Goal: Task Accomplishment & Management: Use online tool/utility

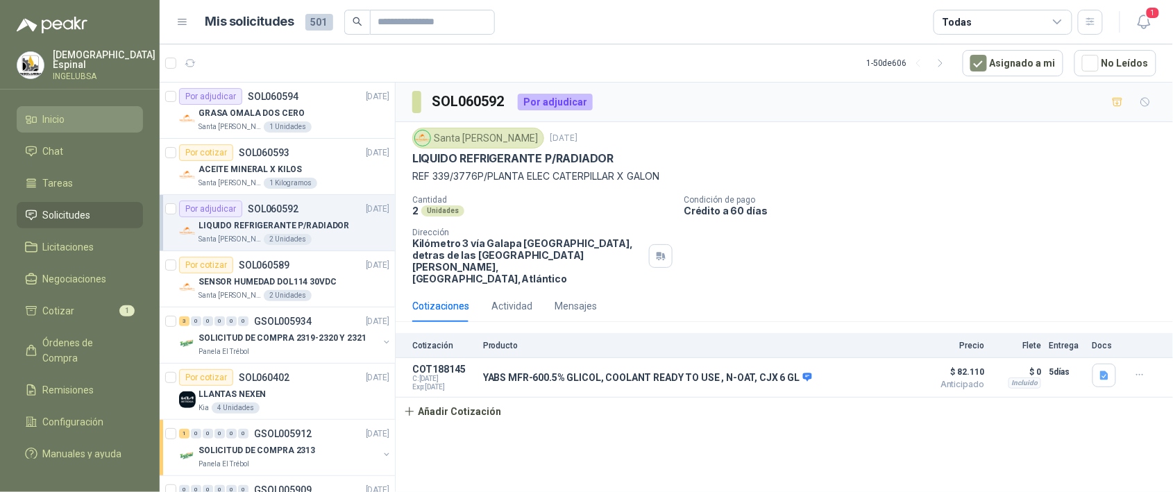
click at [64, 106] on link "Inicio" at bounding box center [80, 119] width 126 height 26
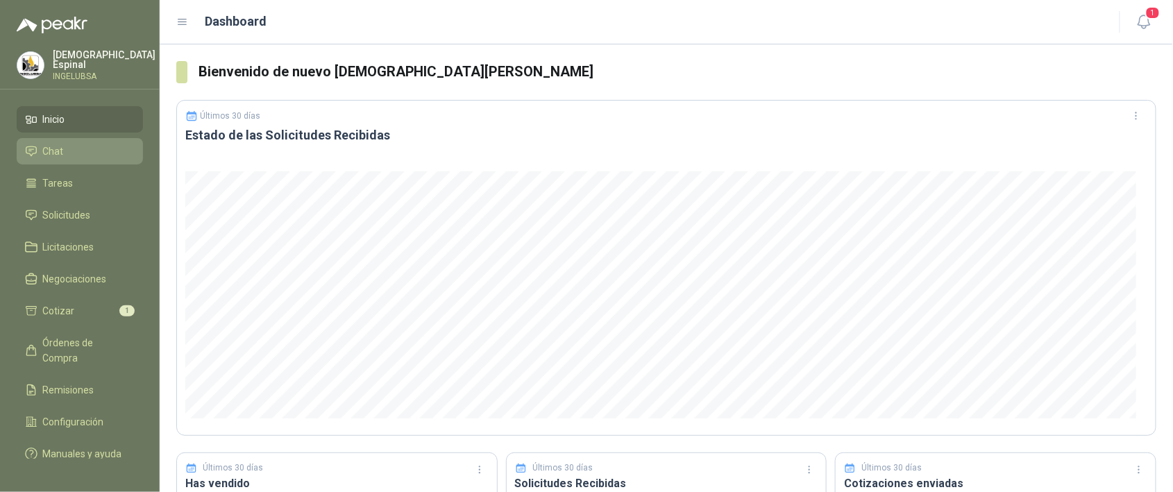
click at [91, 148] on li "Chat" at bounding box center [80, 151] width 110 height 15
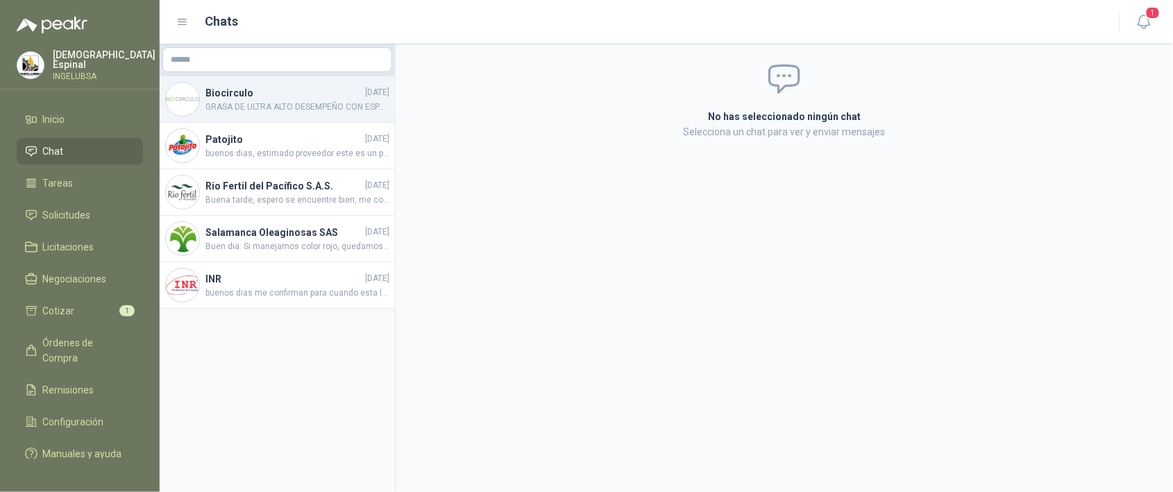
click at [271, 97] on h4 "Biocirculo" at bounding box center [283, 92] width 157 height 15
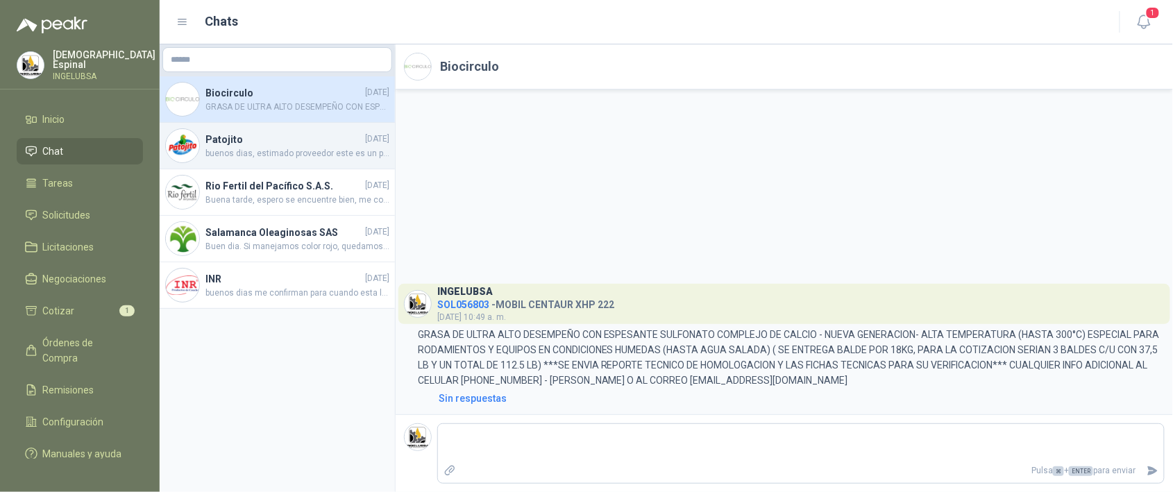
click at [270, 143] on h4 "Patojito" at bounding box center [283, 139] width 157 height 15
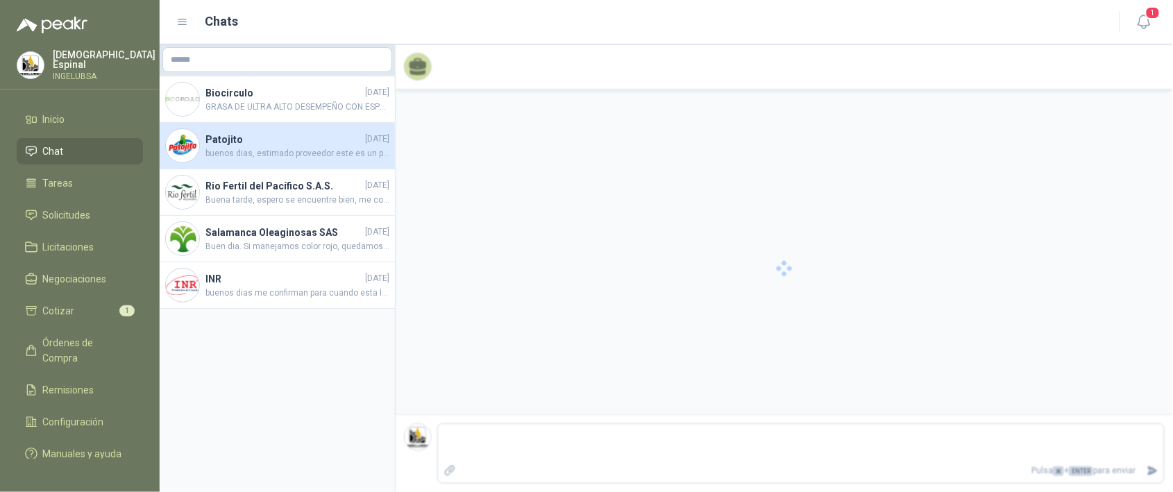
scroll to position [65, 0]
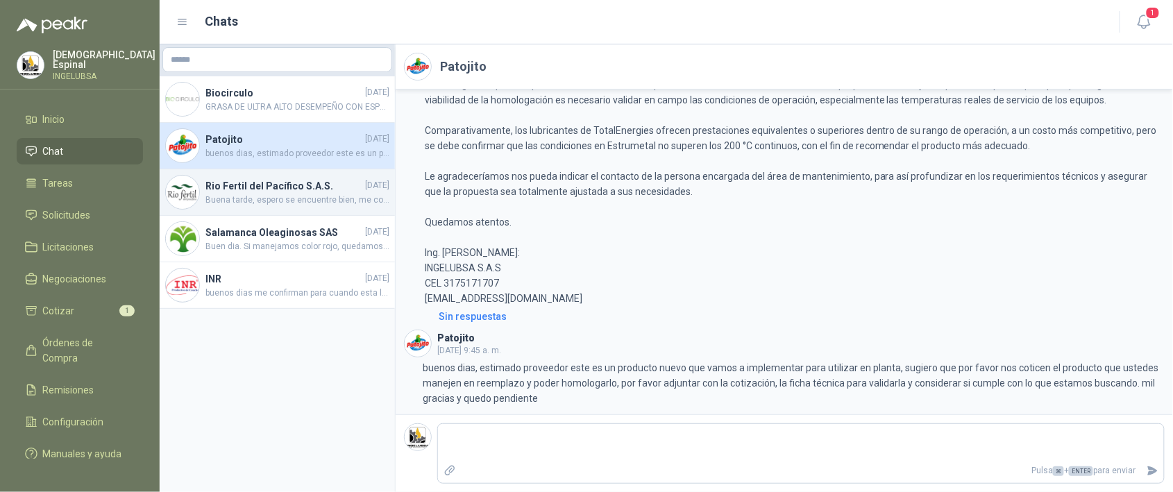
click at [252, 180] on h4 "Rio Fertil del Pacífico S.A.S." at bounding box center [283, 185] width 157 height 15
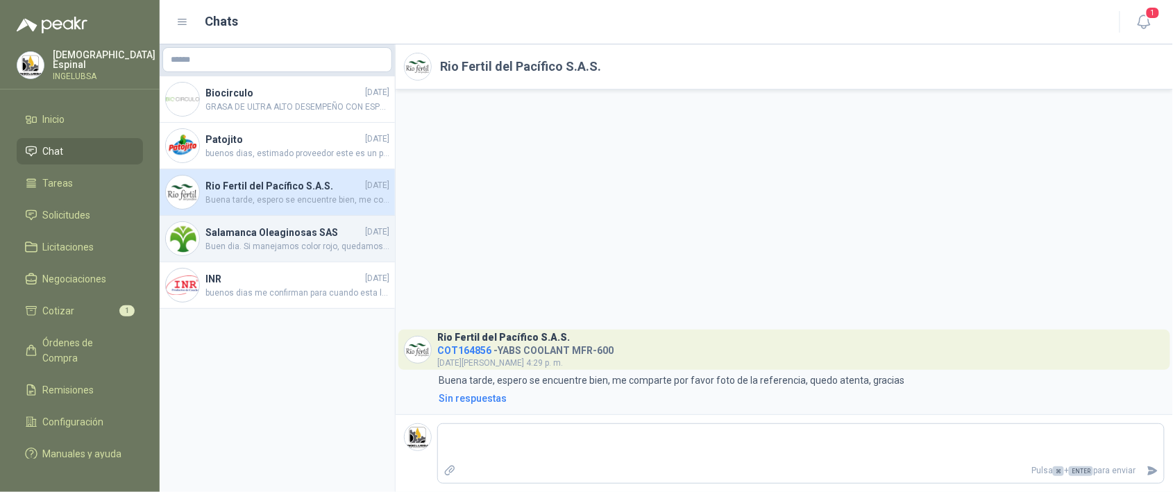
click at [307, 235] on h4 "Salamanca Oleaginosas SAS" at bounding box center [283, 232] width 157 height 15
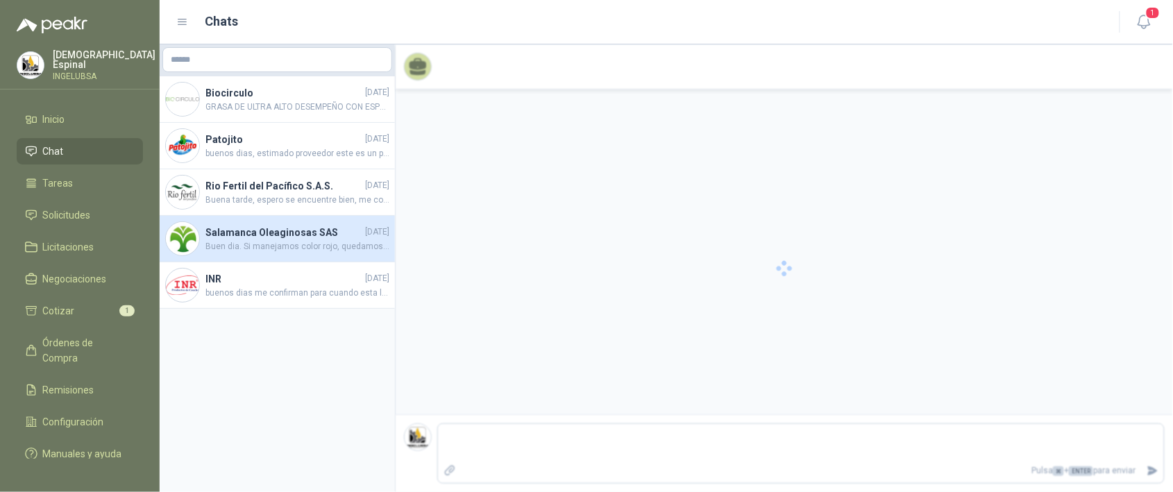
scroll to position [195, 0]
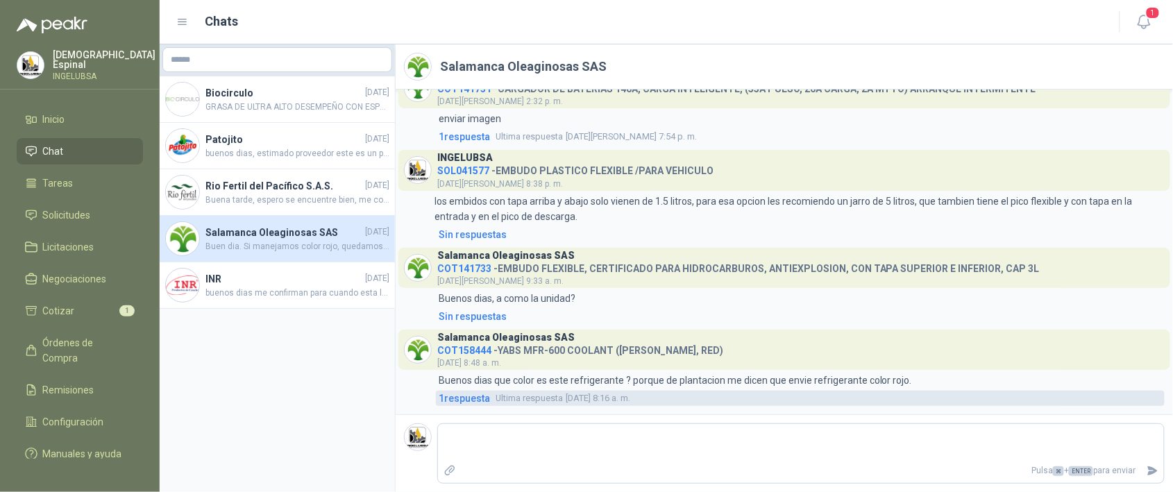
click at [476, 400] on span "1 respuesta" at bounding box center [464, 398] width 51 height 15
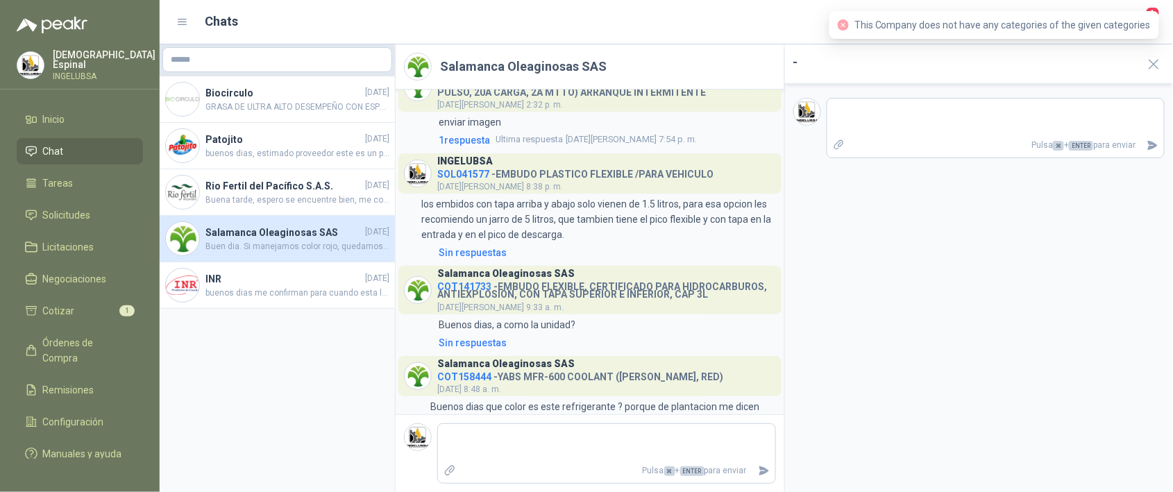
scroll to position [257, 0]
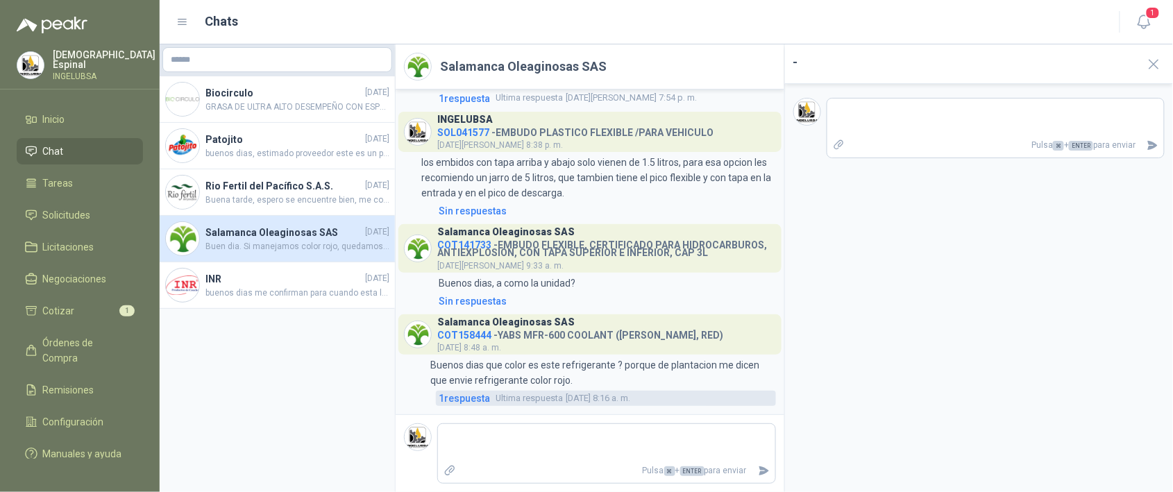
click at [473, 392] on span "1 respuesta" at bounding box center [464, 398] width 51 height 15
click at [486, 402] on span "1 respuesta" at bounding box center [464, 398] width 51 height 15
click at [521, 391] on link "1 respuesta Ultima respuesta [DATE] 8:16 a. m." at bounding box center [606, 398] width 340 height 15
click at [524, 391] on span "Ultima respuesta" at bounding box center [528, 398] width 67 height 14
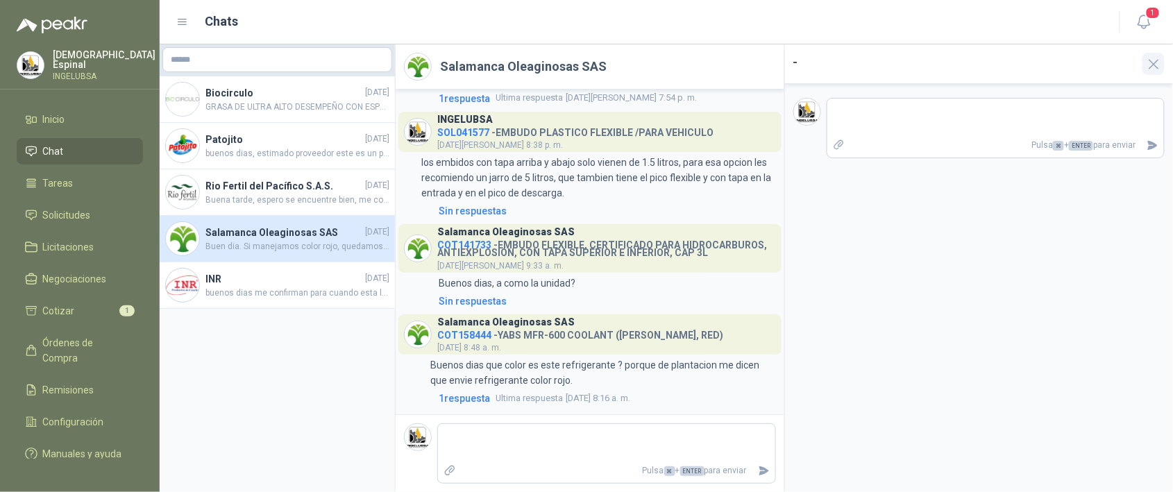
click at [1158, 65] on icon "button" at bounding box center [1153, 64] width 17 height 17
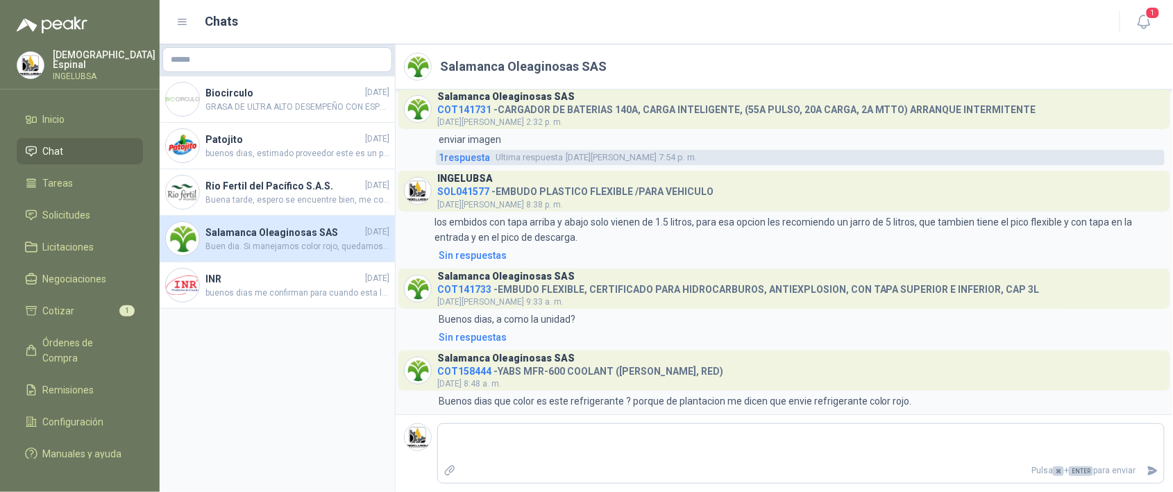
scroll to position [195, 0]
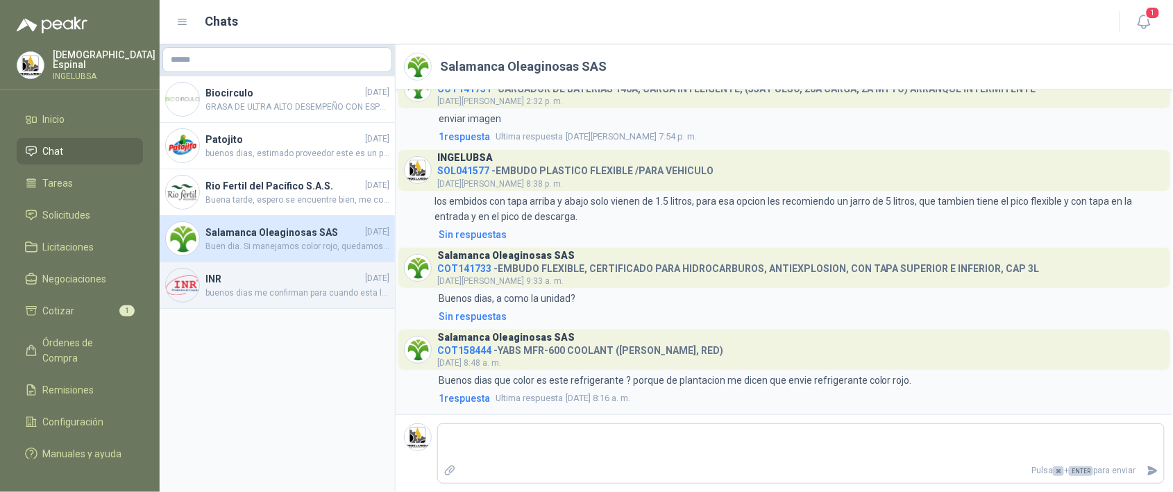
click at [298, 287] on span "buenos dias me confirman para cuando esta la entrega, ya paso el tiempo de entr…" at bounding box center [297, 293] width 184 height 13
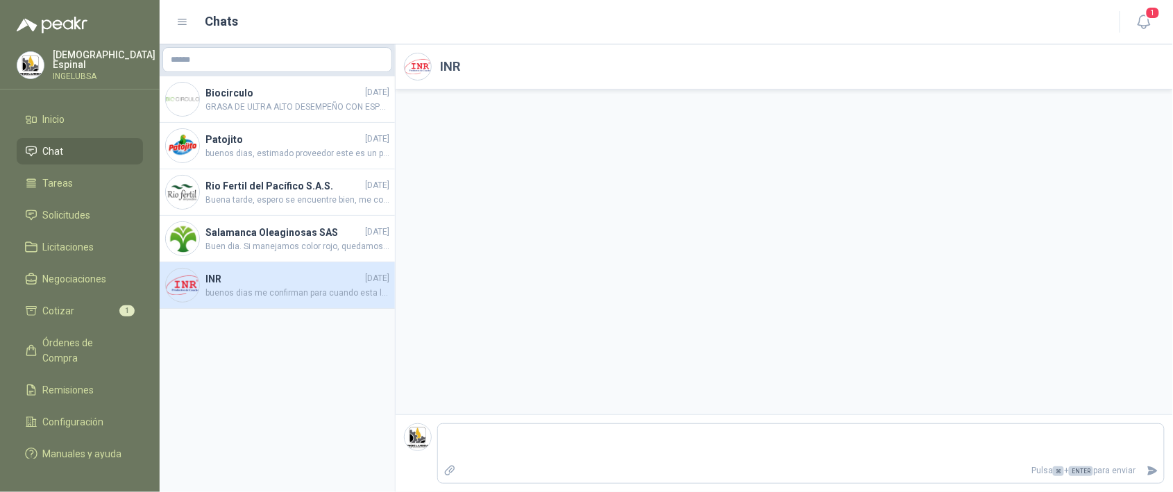
click at [307, 280] on h4 "INR" at bounding box center [283, 278] width 157 height 15
click at [326, 279] on h4 "INR" at bounding box center [283, 278] width 157 height 15
click at [260, 284] on h4 "INR" at bounding box center [283, 278] width 157 height 15
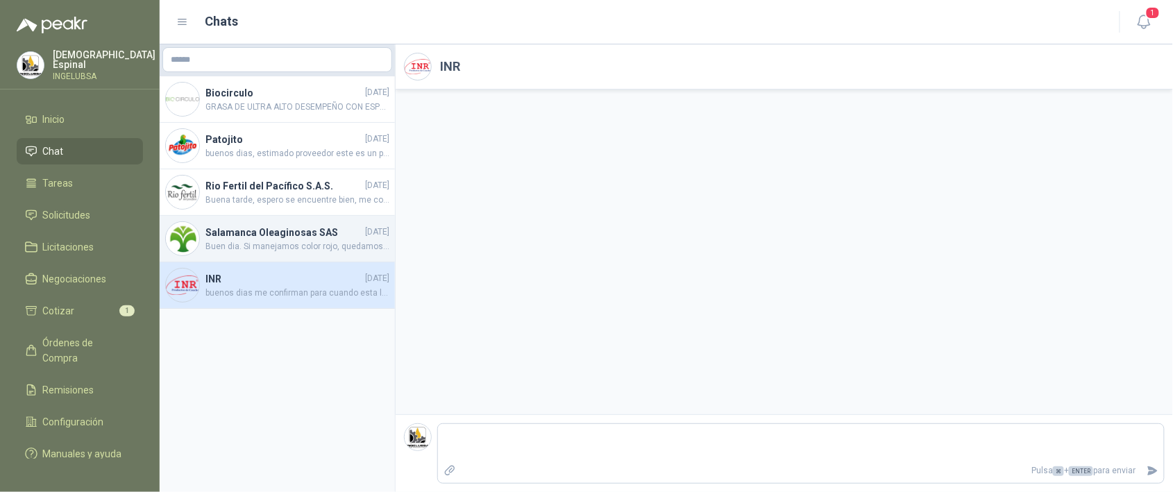
click at [259, 227] on h4 "Salamanca Oleaginosas SAS" at bounding box center [283, 232] width 157 height 15
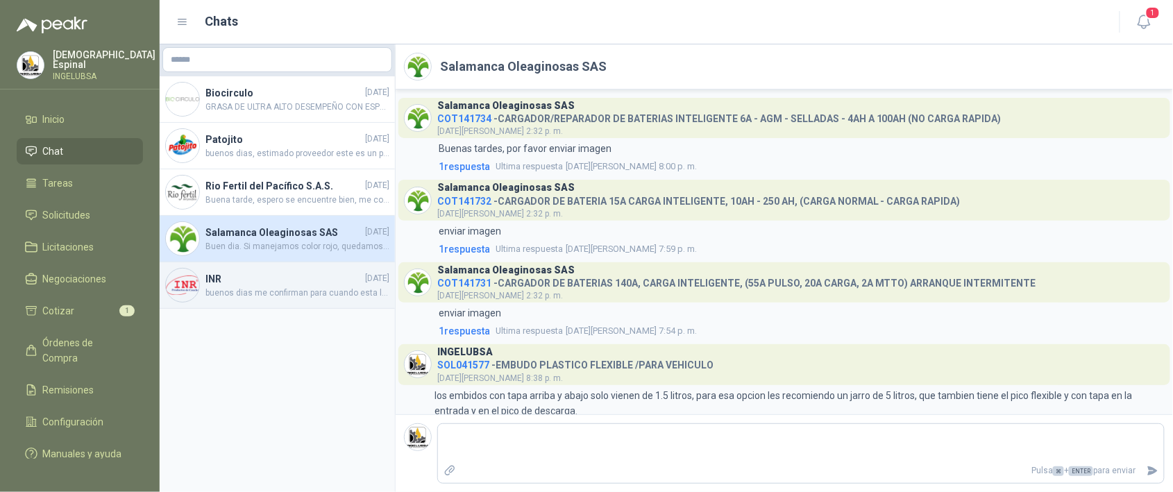
scroll to position [195, 0]
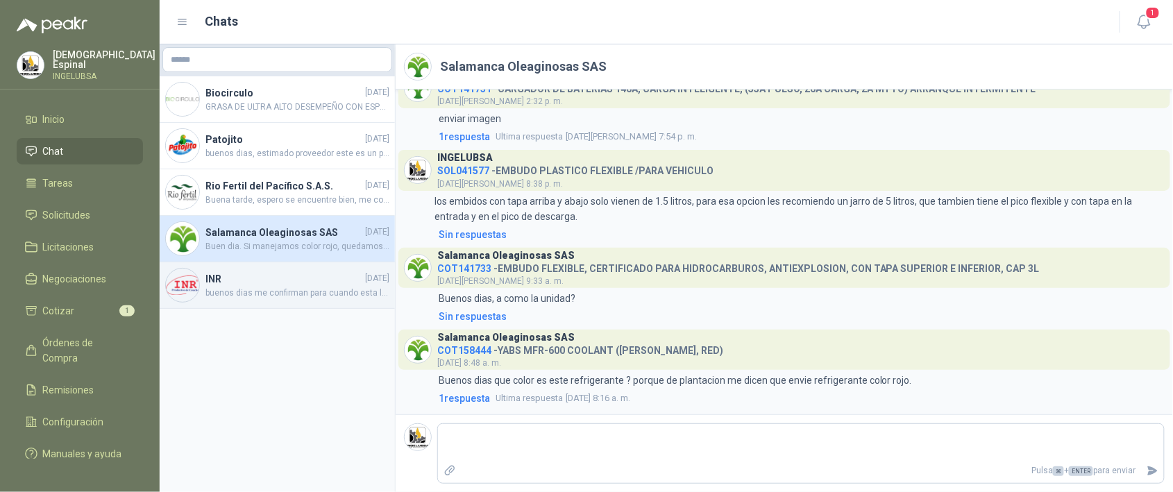
click at [271, 282] on h4 "INR" at bounding box center [283, 278] width 157 height 15
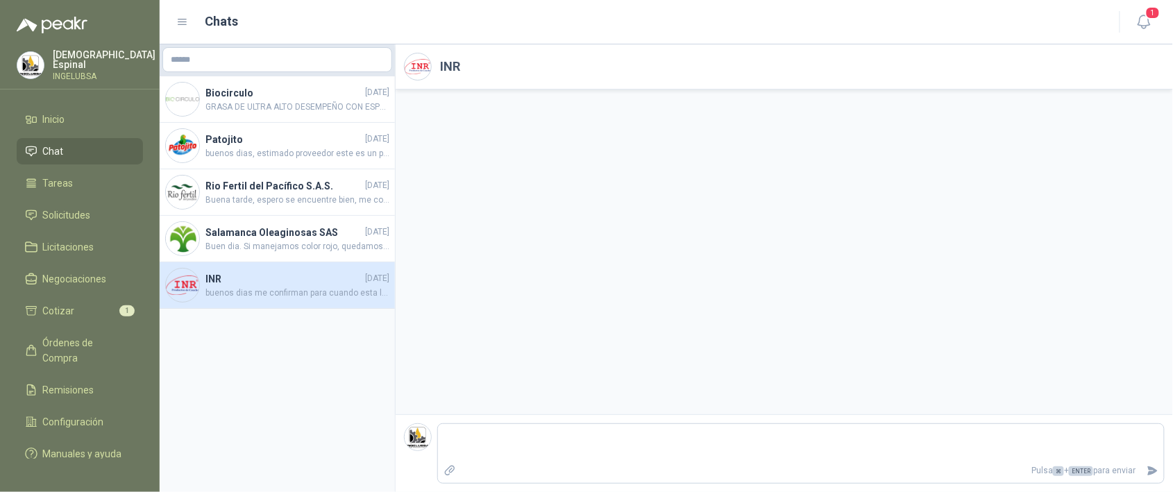
click at [271, 282] on h4 "INR" at bounding box center [283, 278] width 157 height 15
click at [273, 282] on h4 "INR" at bounding box center [283, 278] width 157 height 15
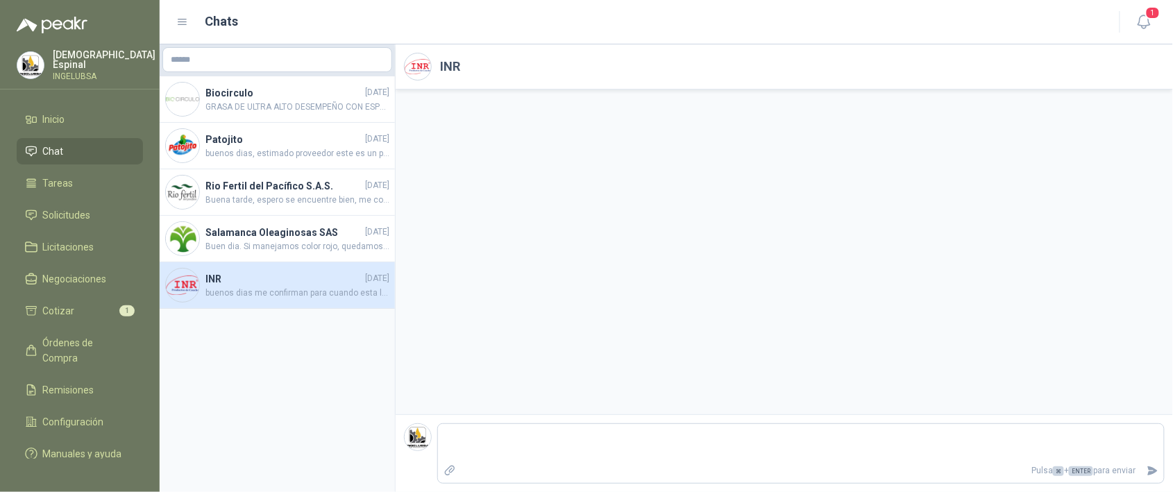
click at [273, 282] on h4 "INR" at bounding box center [283, 278] width 157 height 15
click at [84, 305] on li "Cotizar 1" at bounding box center [80, 310] width 110 height 15
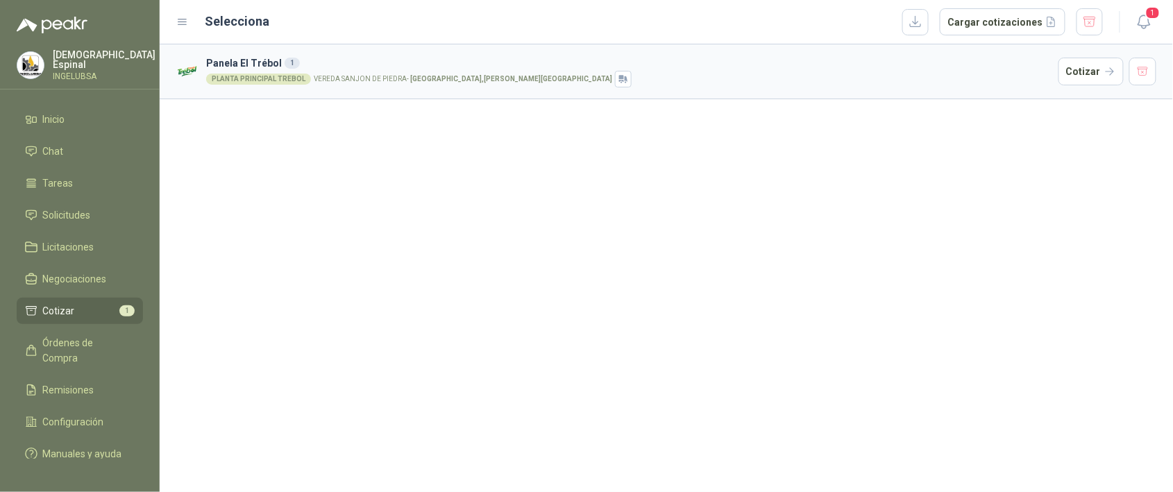
click at [257, 75] on div "PLANTA PRINCIPAL TREBOL" at bounding box center [258, 79] width 105 height 11
click at [1080, 62] on button "Cotizar" at bounding box center [1090, 72] width 65 height 28
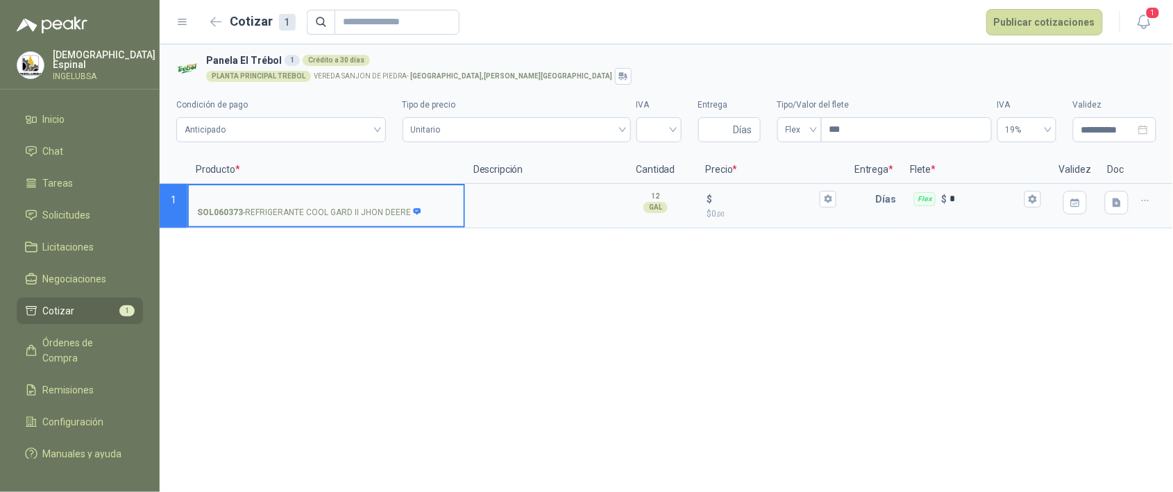
click at [269, 197] on input "SOL060373 - REFRIGERANTE COOL [PERSON_NAME] II [PERSON_NAME]" at bounding box center [326, 199] width 258 height 10
